Goal: Information Seeking & Learning: Learn about a topic

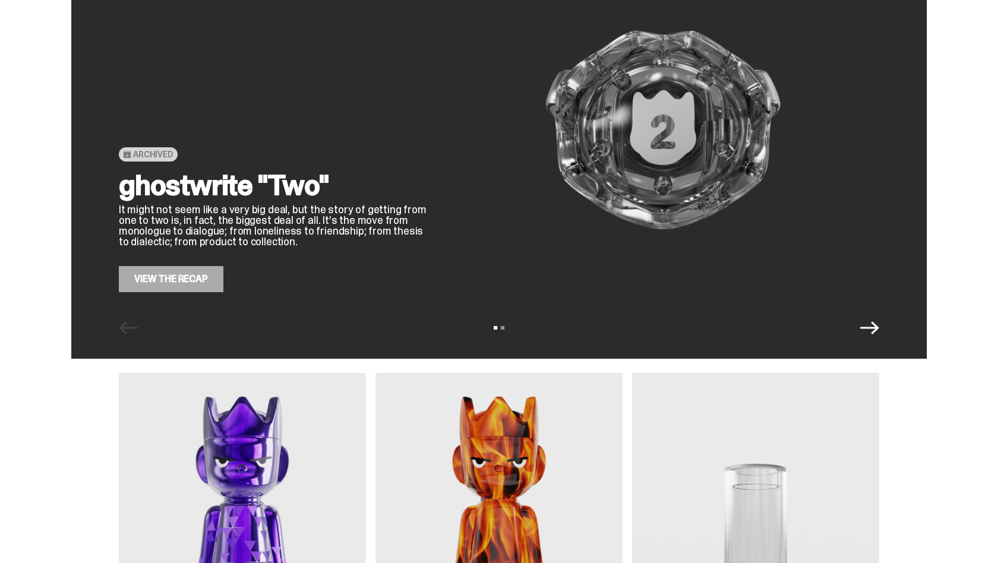
scroll to position [129, 0]
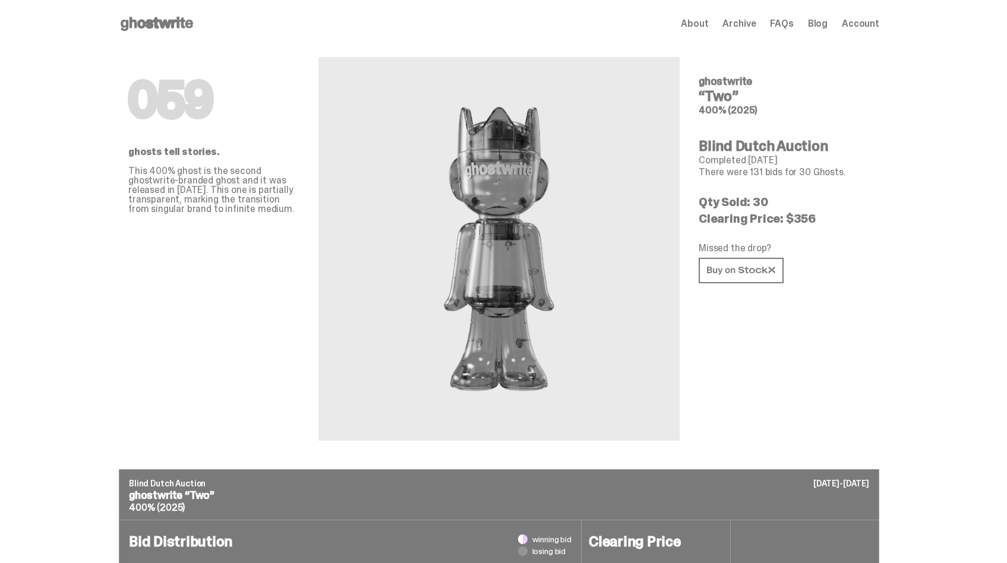
click at [706, 29] on span "About" at bounding box center [694, 24] width 27 height 10
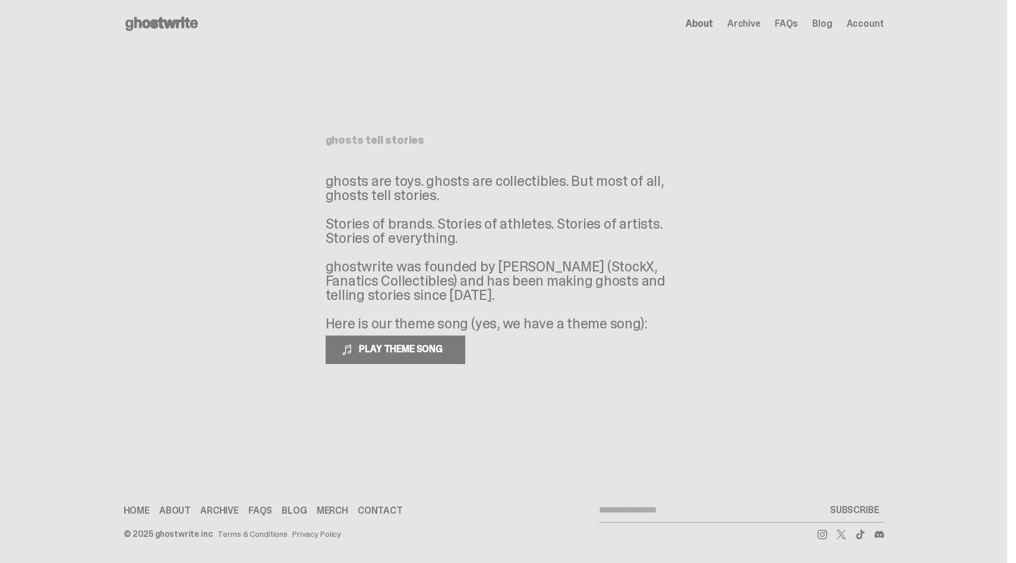
click at [179, 16] on icon at bounding box center [162, 23] width 76 height 19
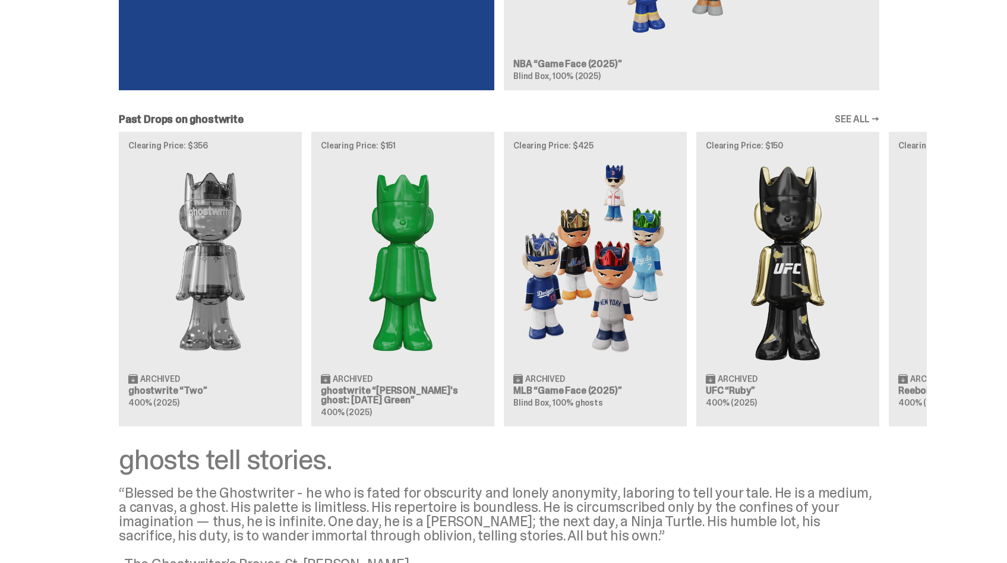
scroll to position [1101, 0]
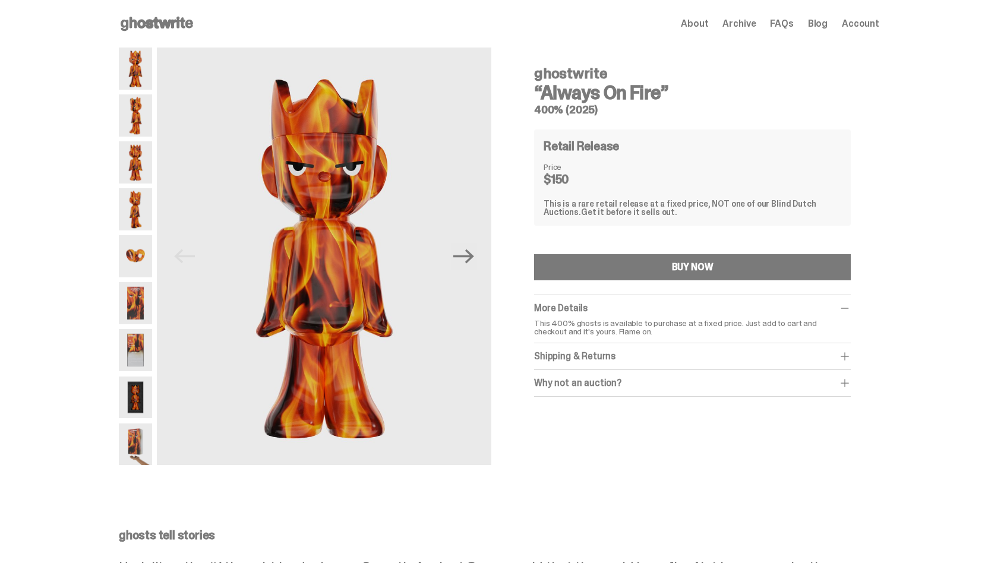
click at [780, 302] on div "More Details" at bounding box center [692, 308] width 317 height 12
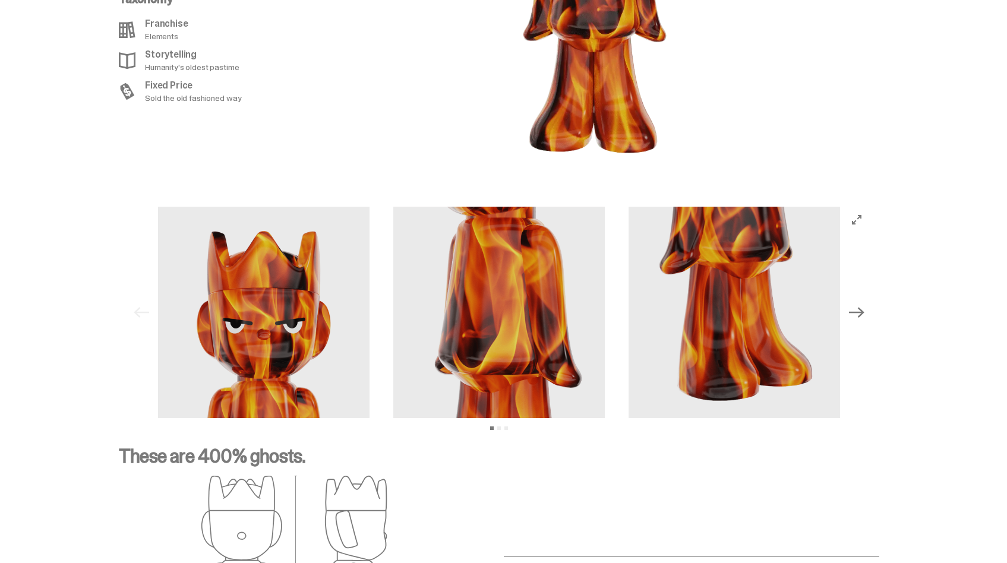
scroll to position [1542, 0]
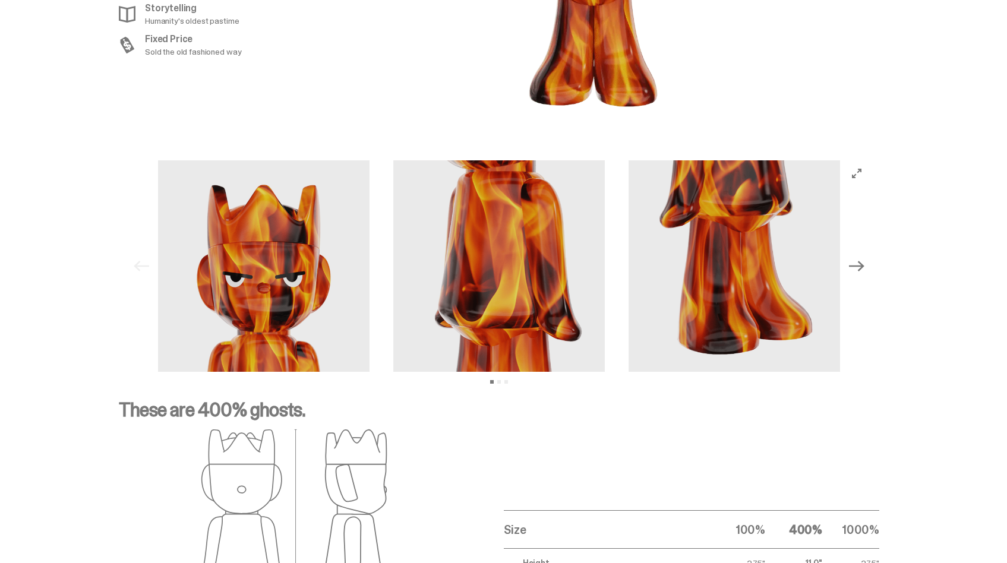
click at [861, 270] on icon "Next" at bounding box center [856, 265] width 15 height 15
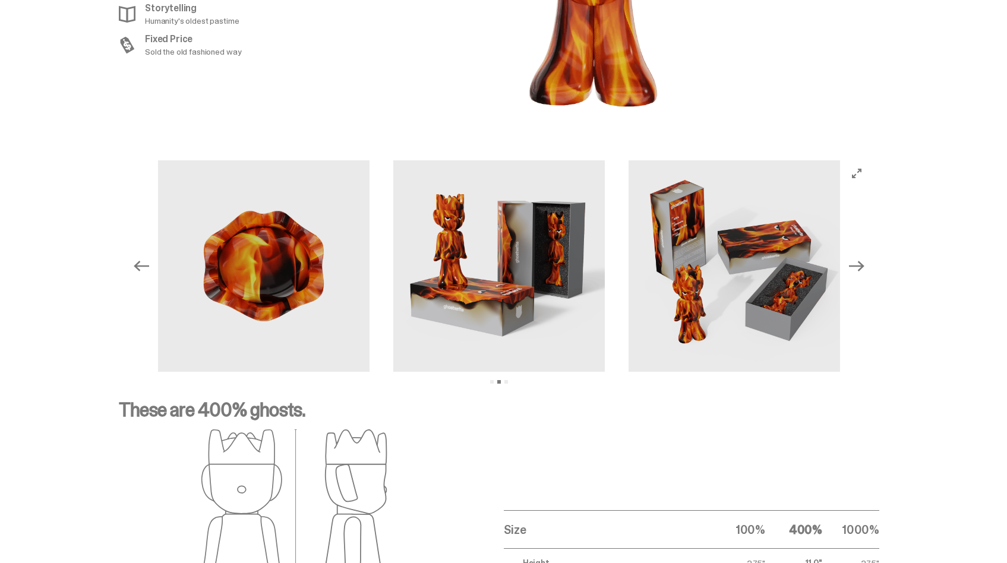
click at [861, 270] on icon "Next" at bounding box center [856, 265] width 15 height 15
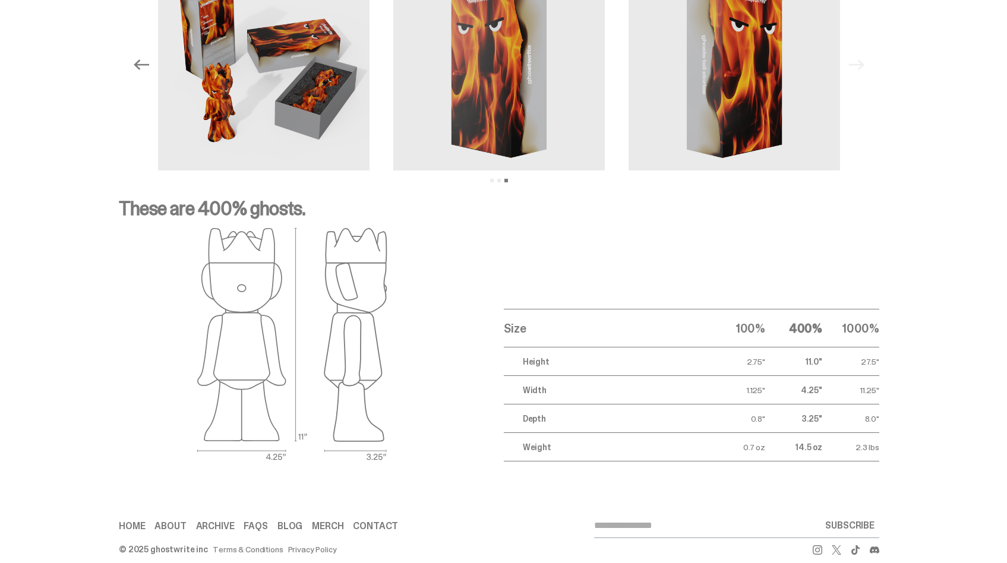
scroll to position [1759, 0]
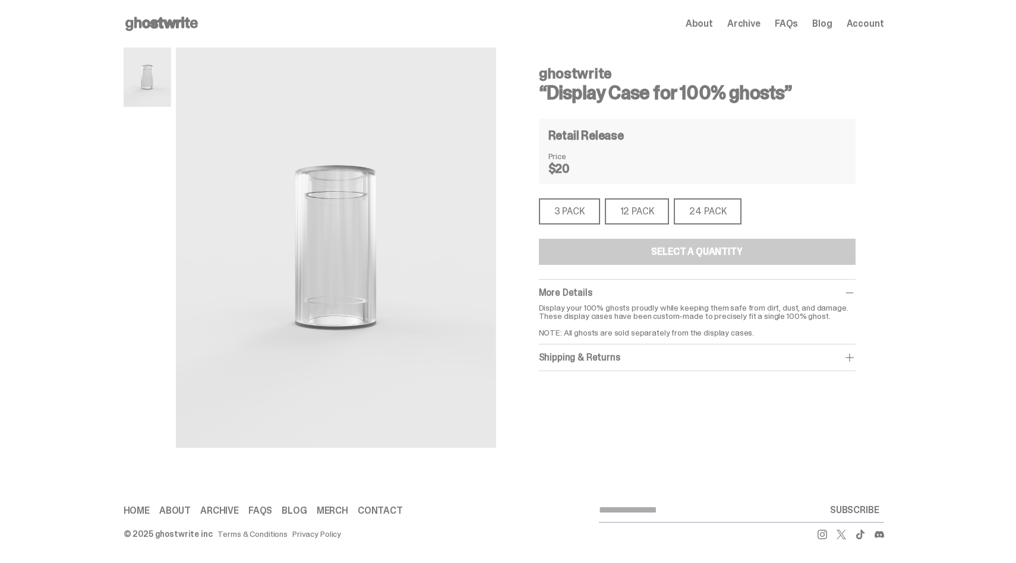
click at [622, 214] on div "12 PACK" at bounding box center [637, 211] width 65 height 26
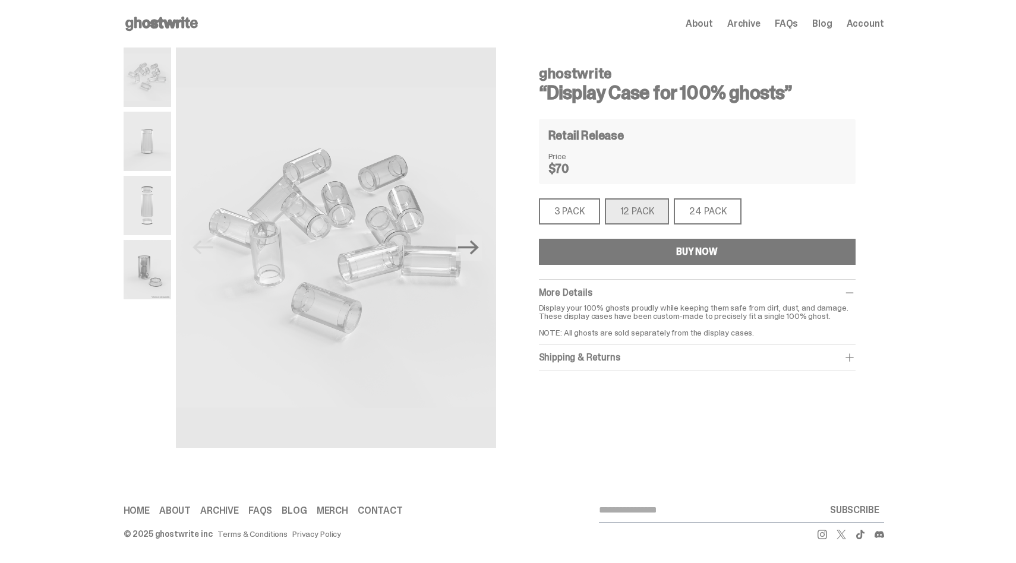
click at [580, 210] on div "3 PACK" at bounding box center [569, 211] width 61 height 26
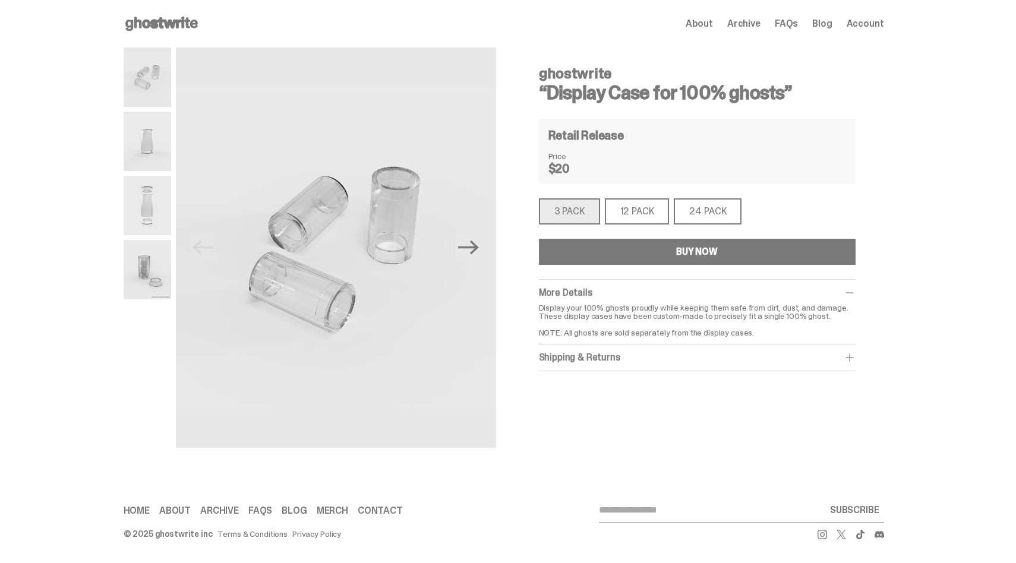
click at [645, 208] on div "12 PACK" at bounding box center [637, 211] width 65 height 26
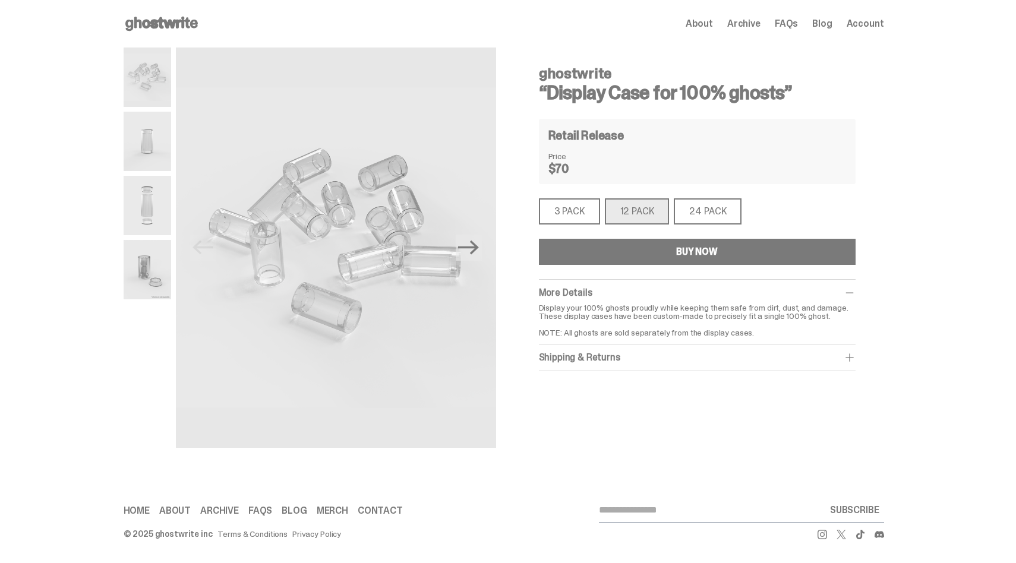
drag, startPoint x: 785, startPoint y: 97, endPoint x: 550, endPoint y: 95, distance: 234.6
click at [550, 95] on h3 "“Display Case for 100% ghosts”" at bounding box center [697, 92] width 317 height 19
copy h3 "Display Case for 100% ghosts"
click at [662, 177] on div "Retail Release Price $70" at bounding box center [697, 151] width 317 height 65
